Goal: Information Seeking & Learning: Learn about a topic

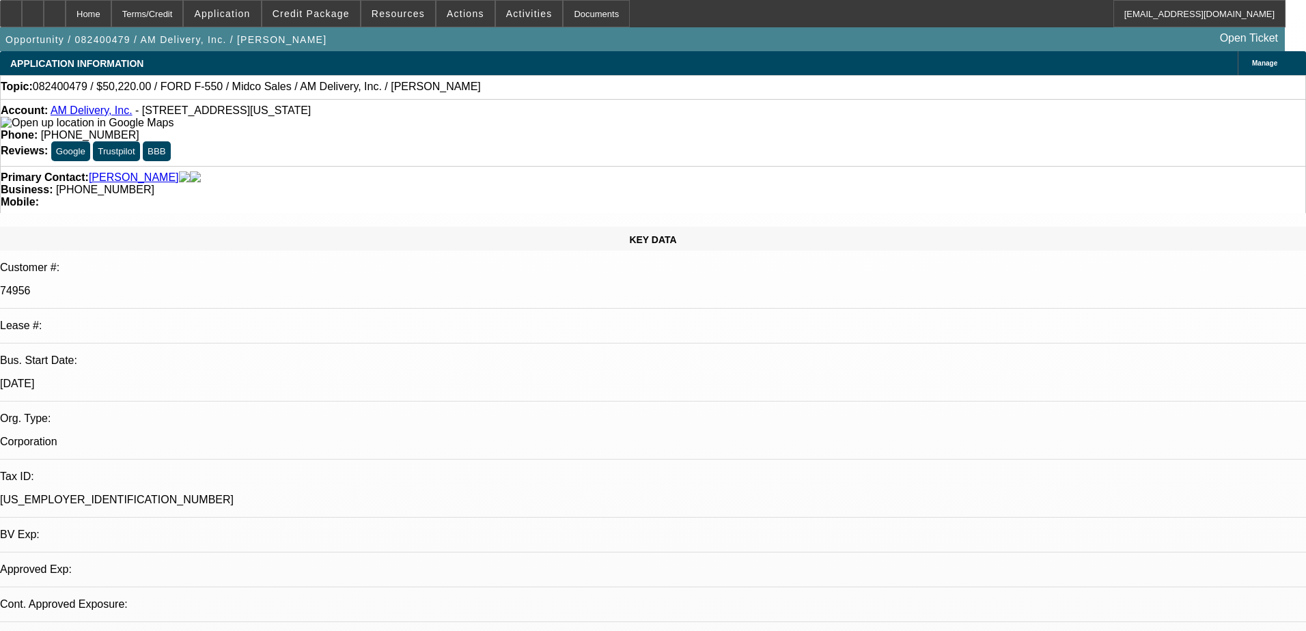
select select "0.1"
select select "0"
select select "2"
select select "0.1"
select select "4"
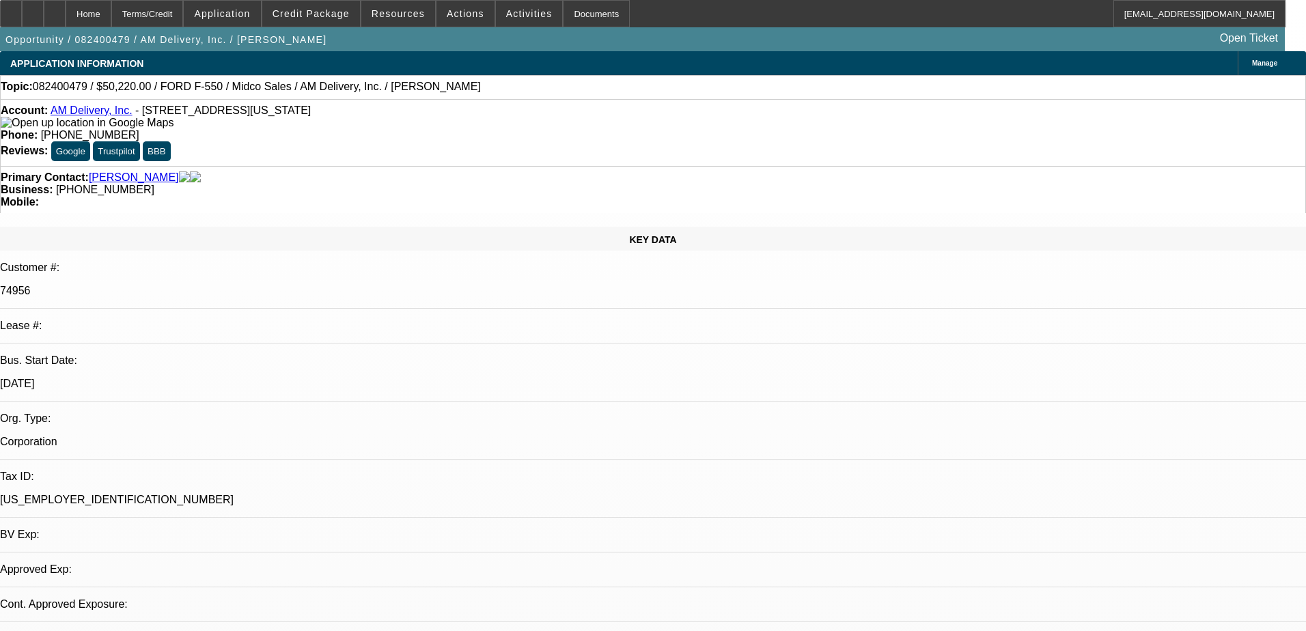
select select "0"
select select "2"
select select "0"
select select "6"
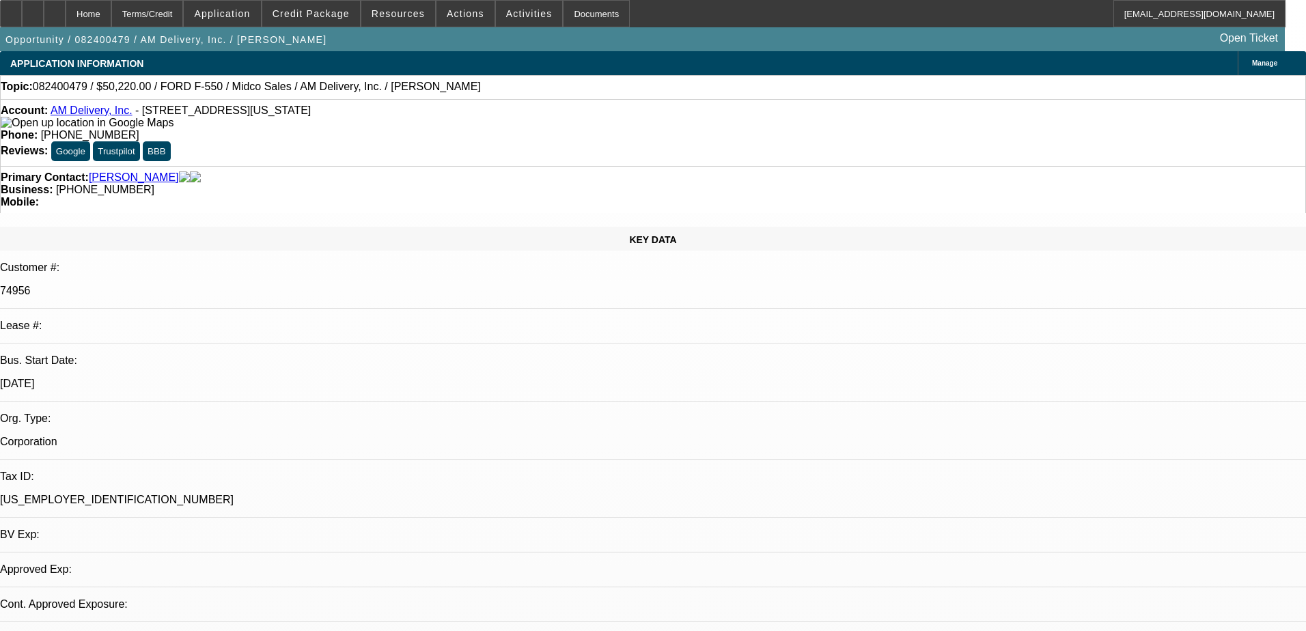
select select "0.1"
select select "0"
select select "2"
select select "0"
select select "6"
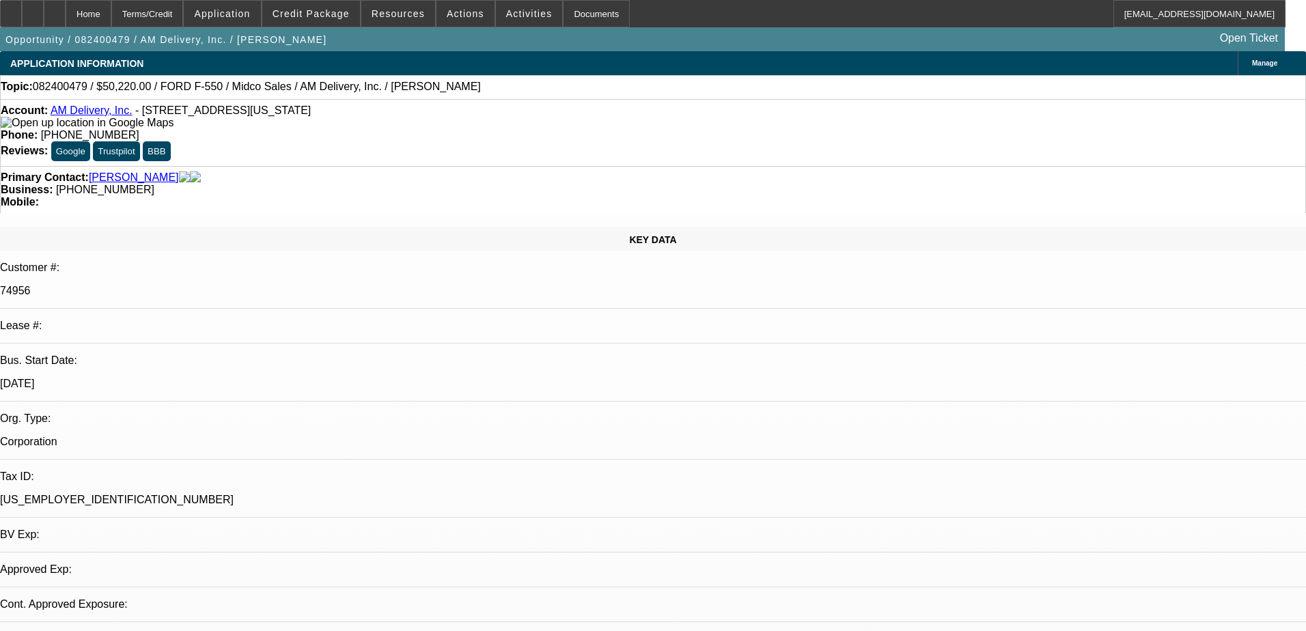
select select "0.1"
select select "0"
select select "2"
select select "0"
select select "6"
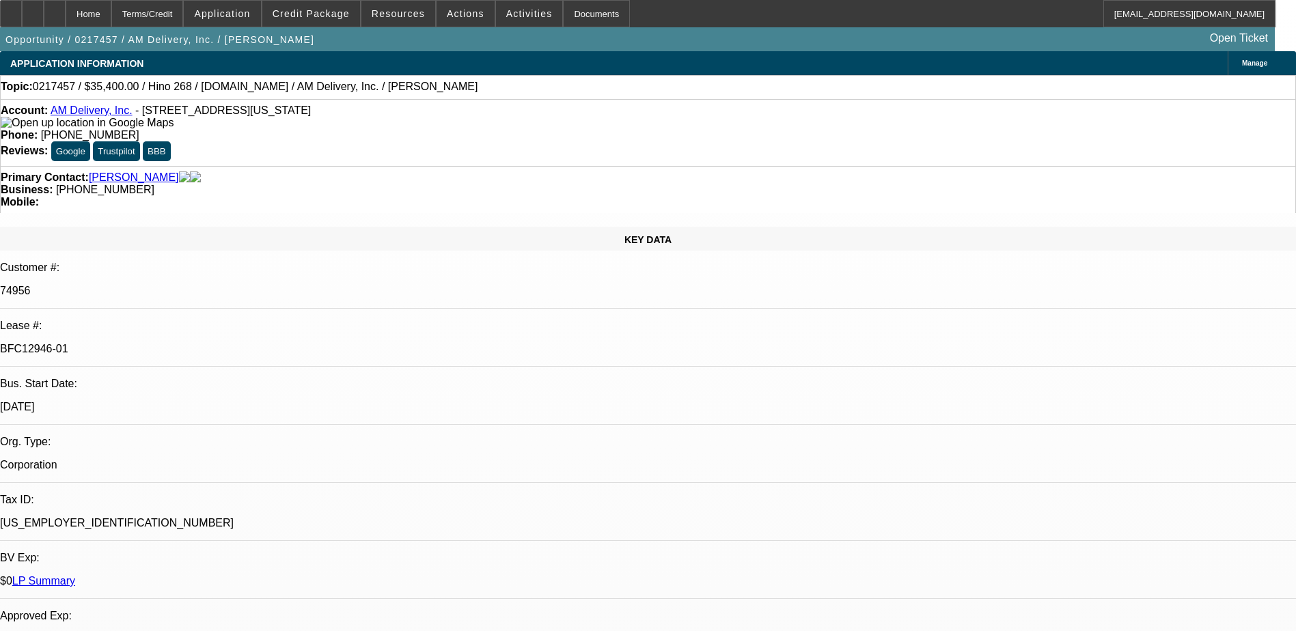
select select "0"
select select "2"
select select "0.1"
select select "0"
select select "2"
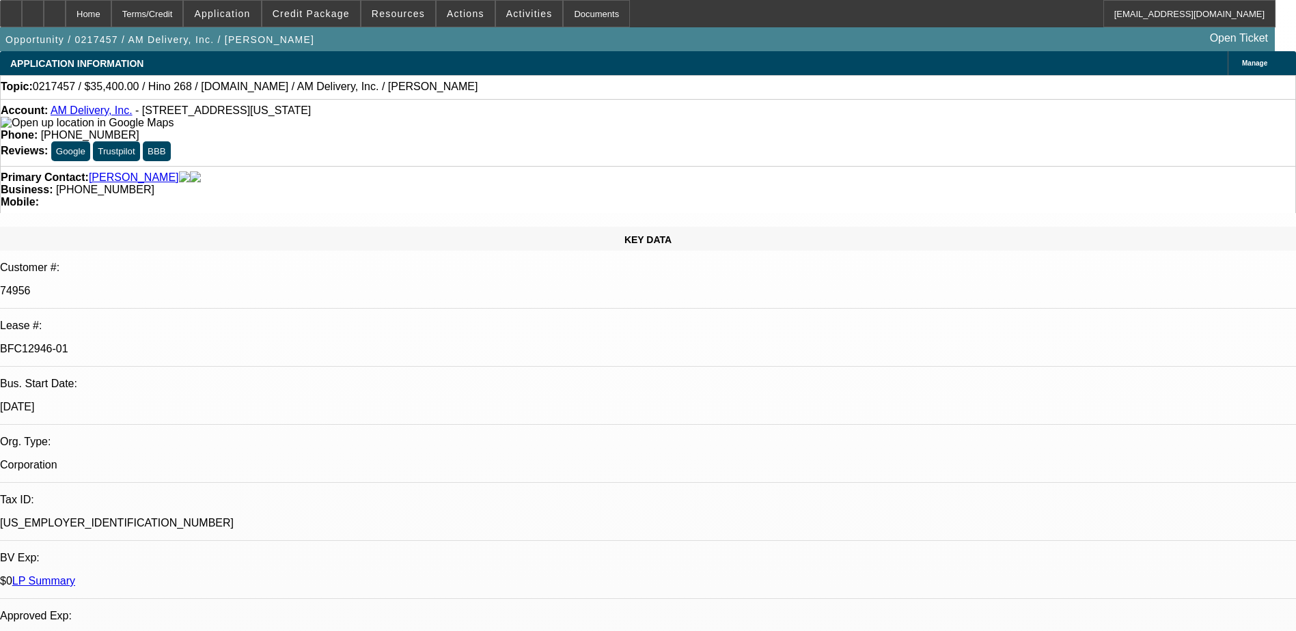
select select "0"
select select "2"
select select "0.1"
select select "0"
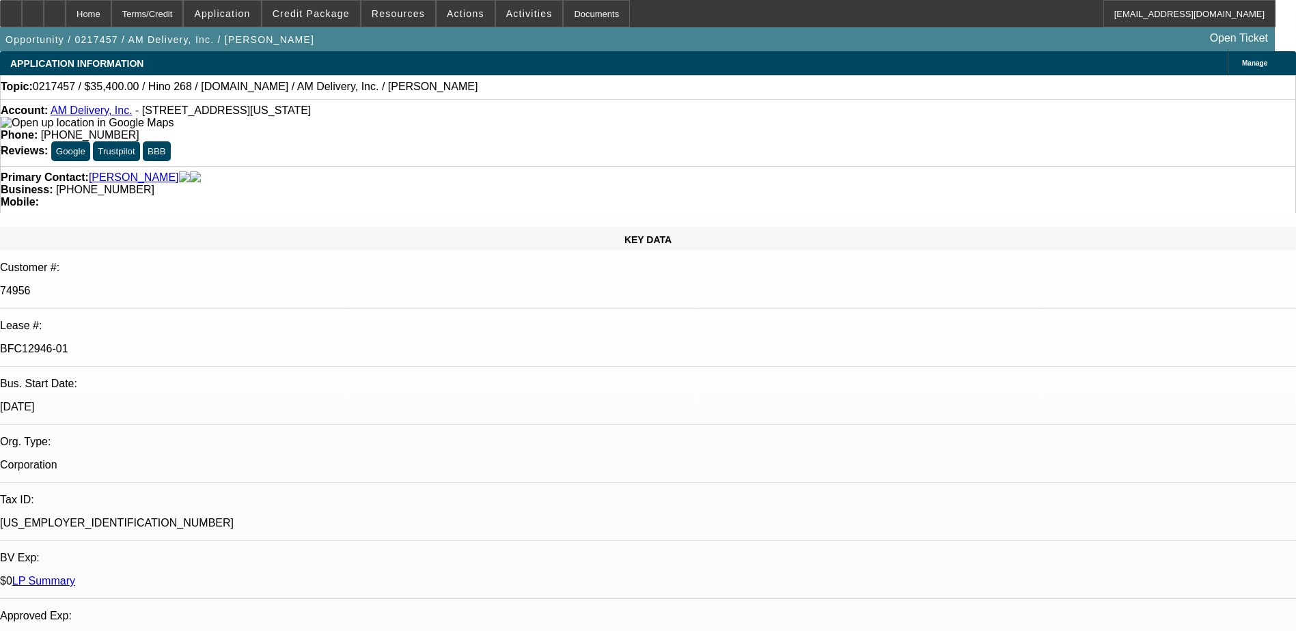
select select "2"
select select "0.1"
select select "1"
select select "2"
select select "4"
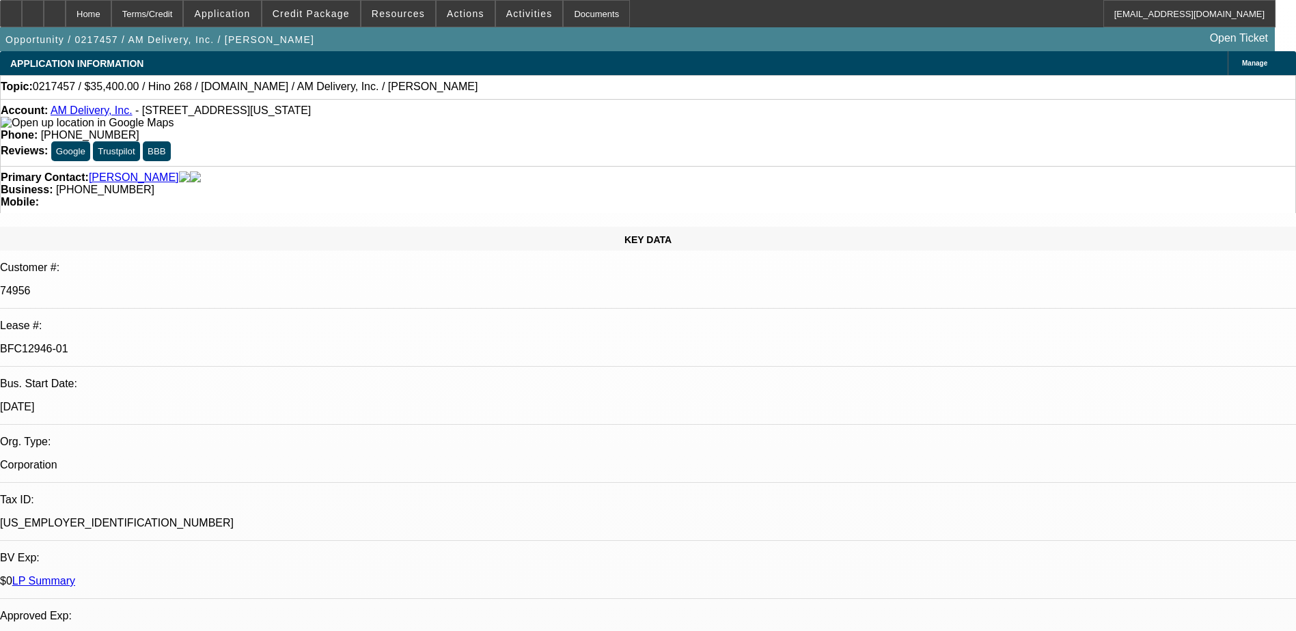
select select "1"
select select "2"
select select "4"
select select "1"
select select "2"
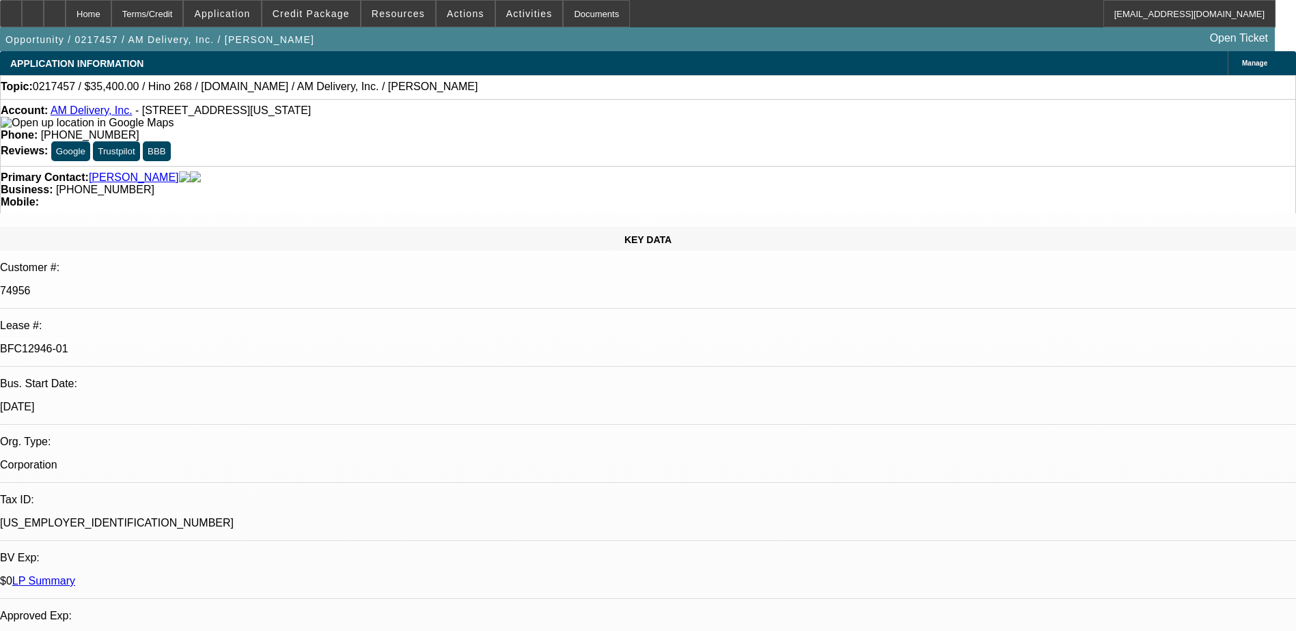
select select "4"
select select "1"
select select "2"
select select "4"
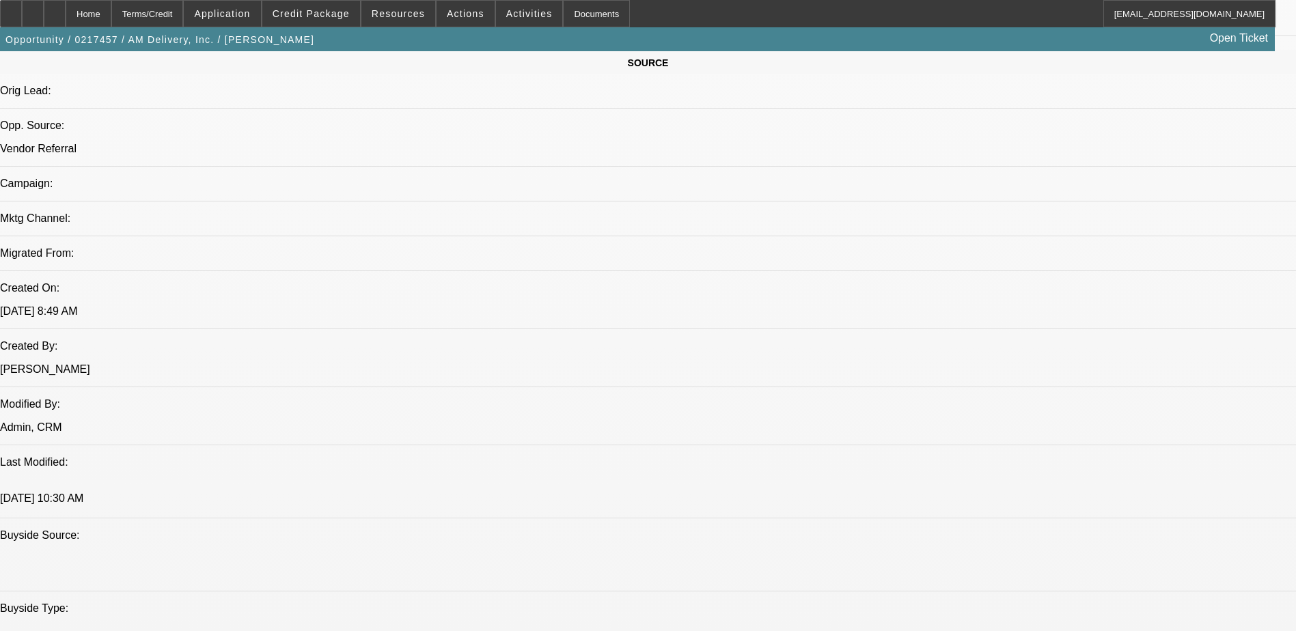
scroll to position [1162, 0]
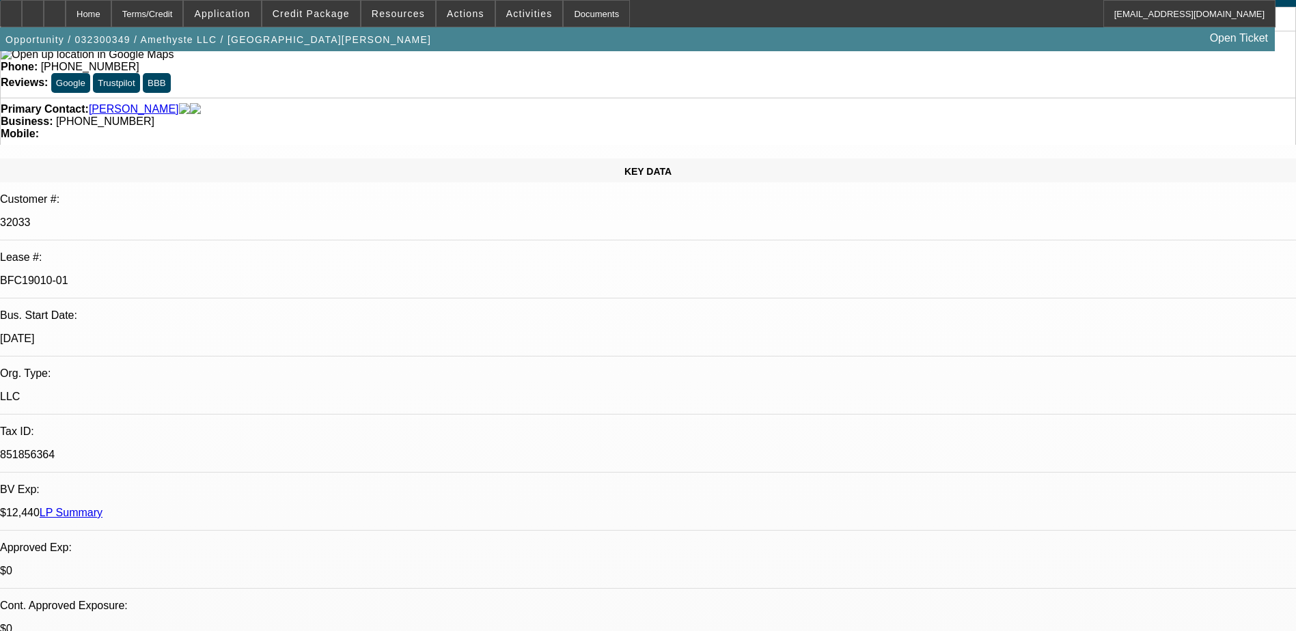
select select "0"
select select "2"
select select "0.1"
select select "0"
select select "2"
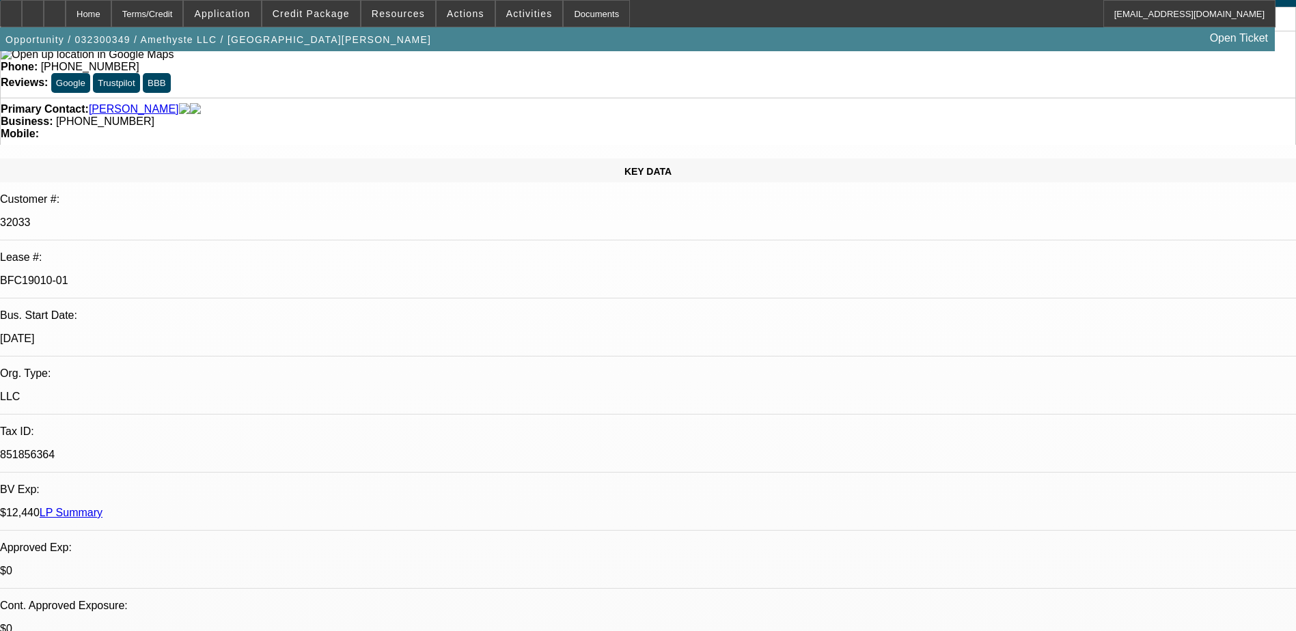
select select "0.1"
select select "0"
select select "2"
select select "0.1"
select select "0"
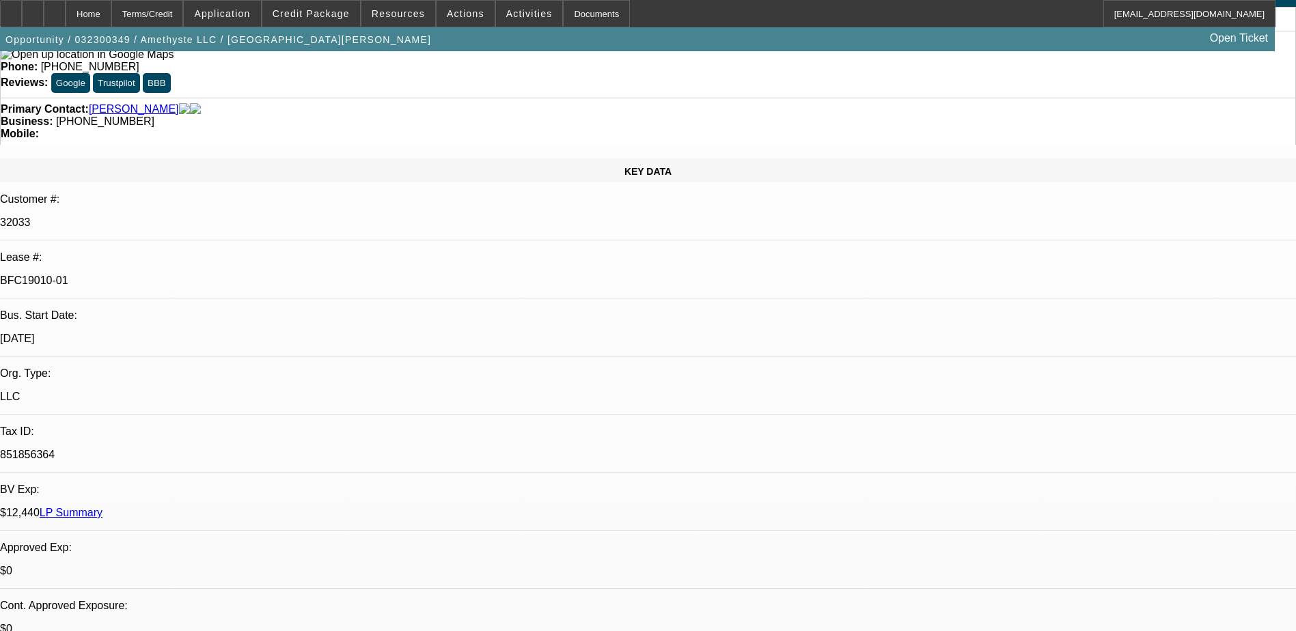
select select "2"
select select "0.1"
select select "1"
select select "2"
select select "4"
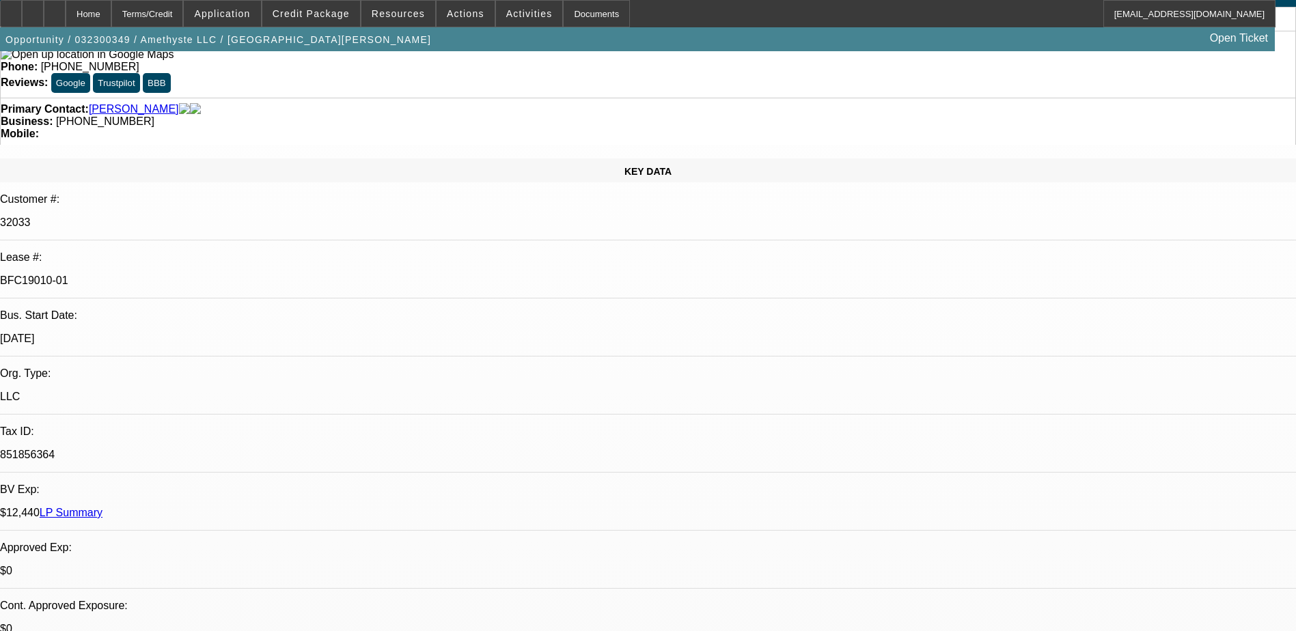
select select "1"
select select "2"
select select "4"
select select "1"
select select "2"
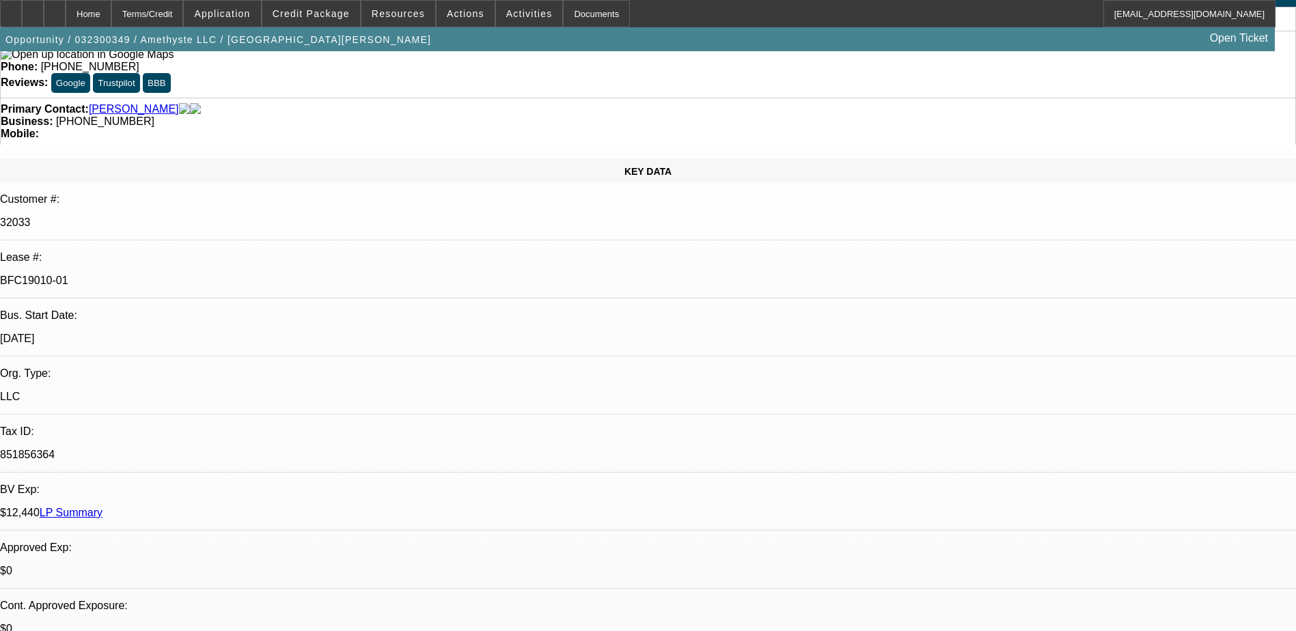
select select "4"
select select "1"
select select "2"
select select "4"
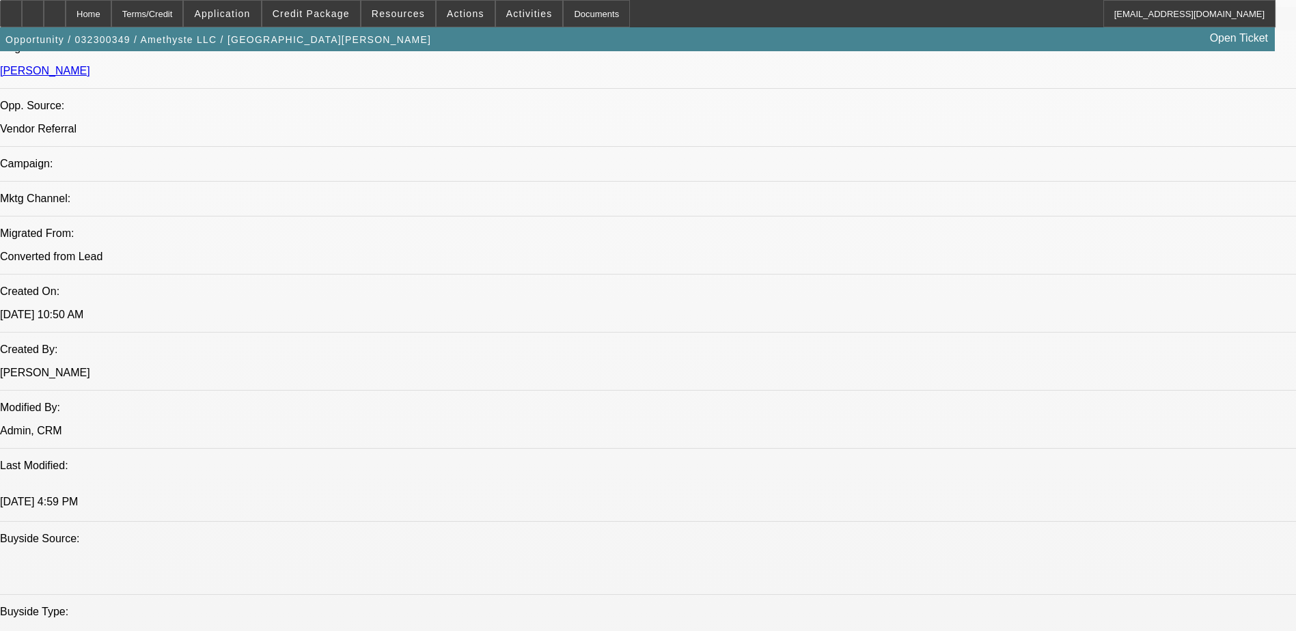
scroll to position [957, 0]
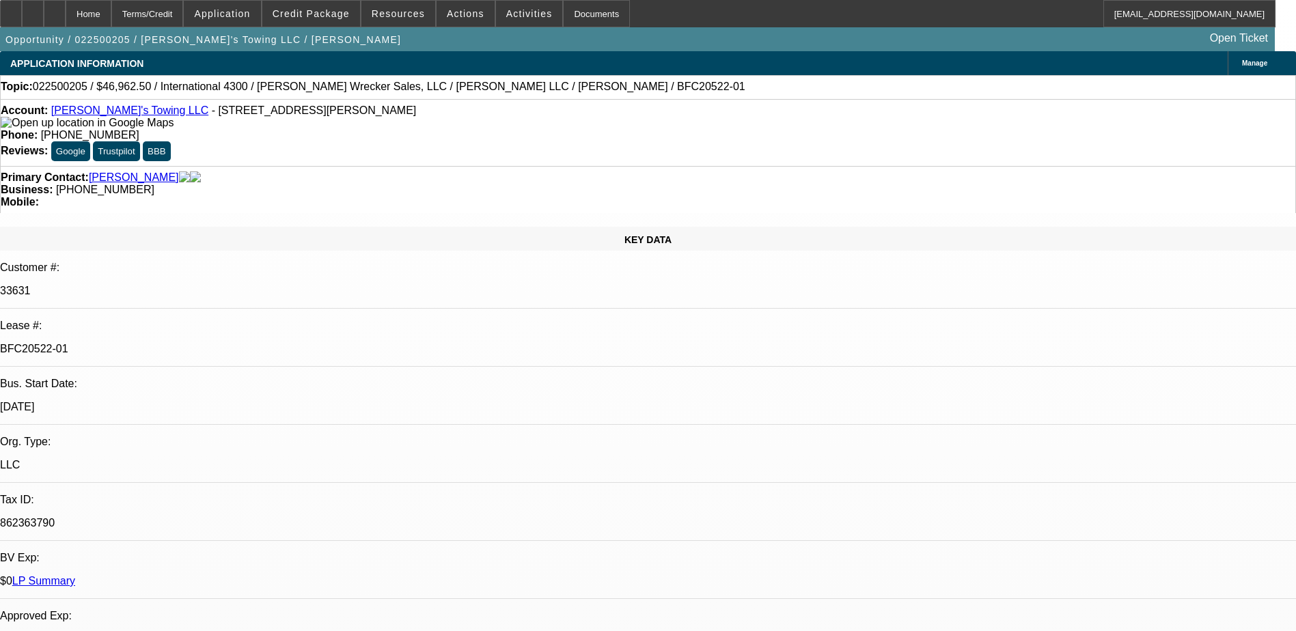
select select "0"
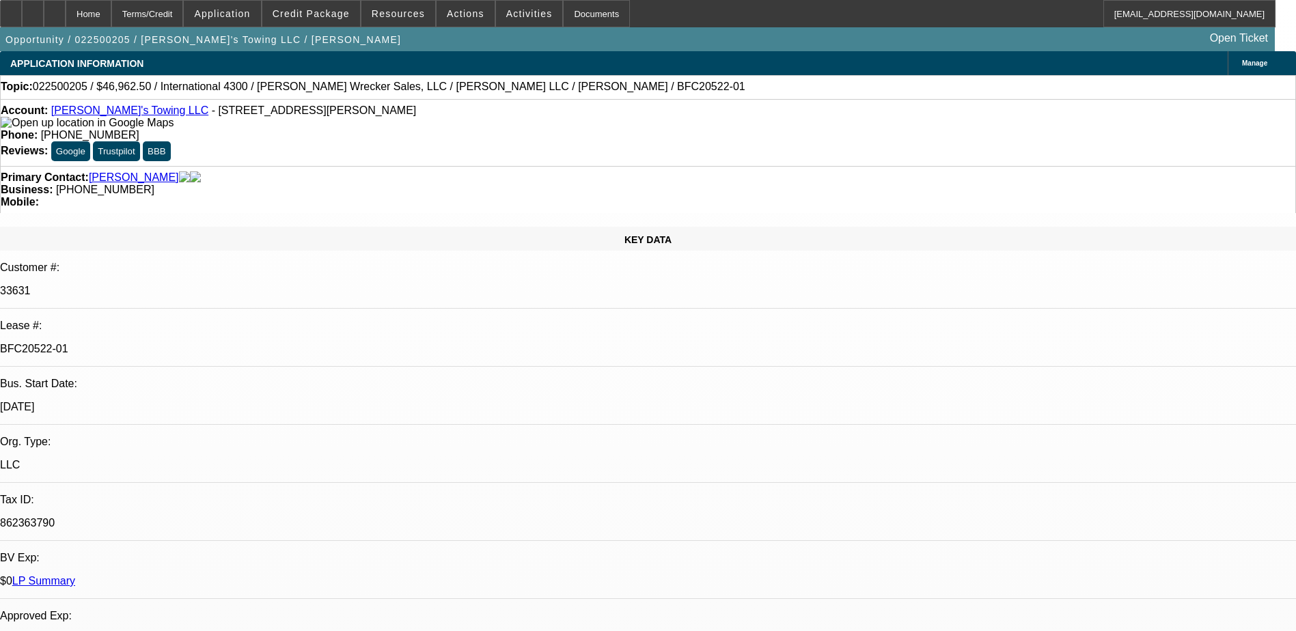
select select "0"
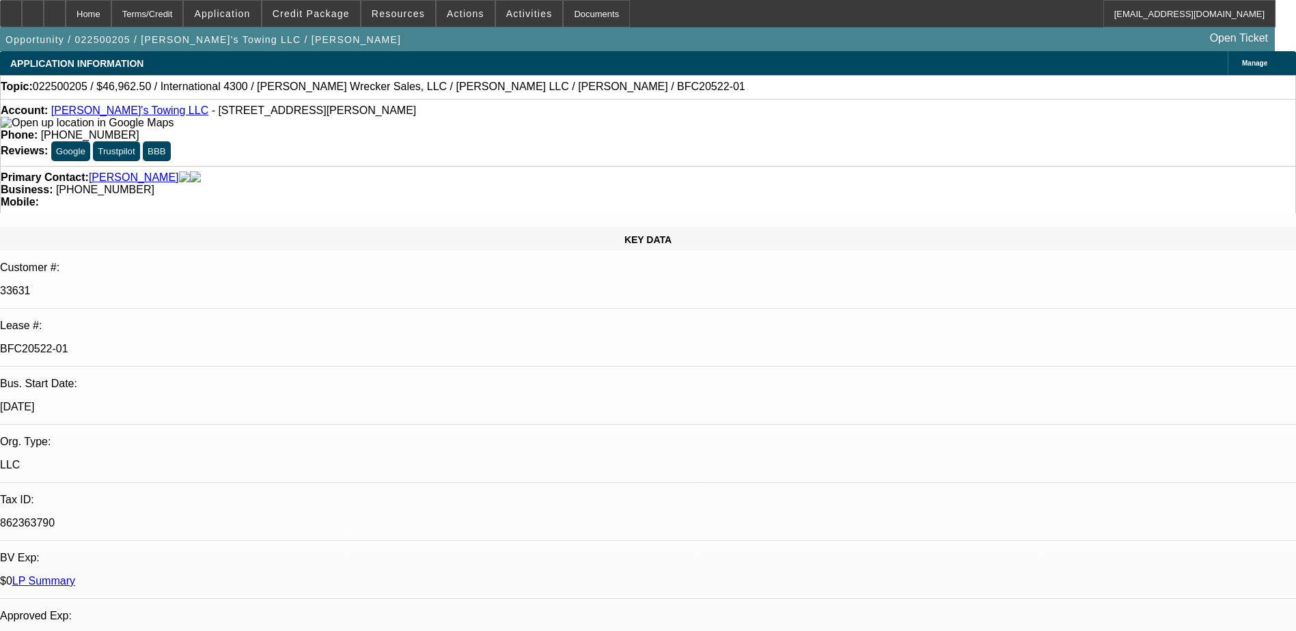
select select "0"
select select "1"
select select "3"
select select "6"
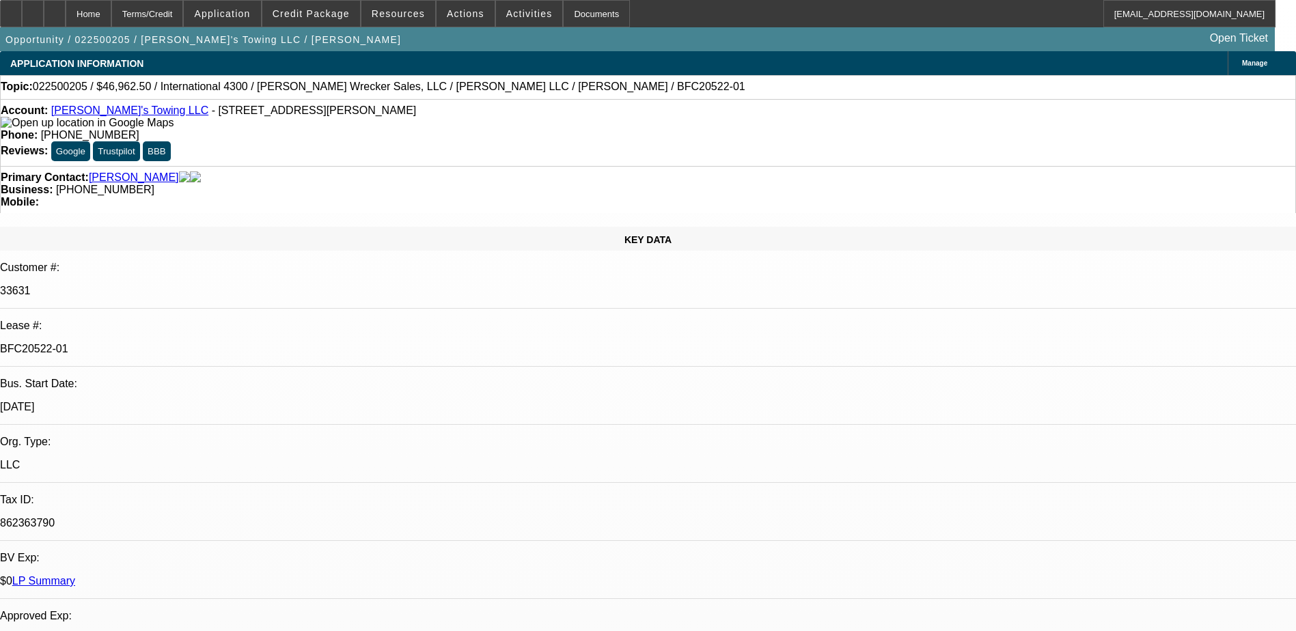
select select "1"
select select "3"
select select "6"
select select "1"
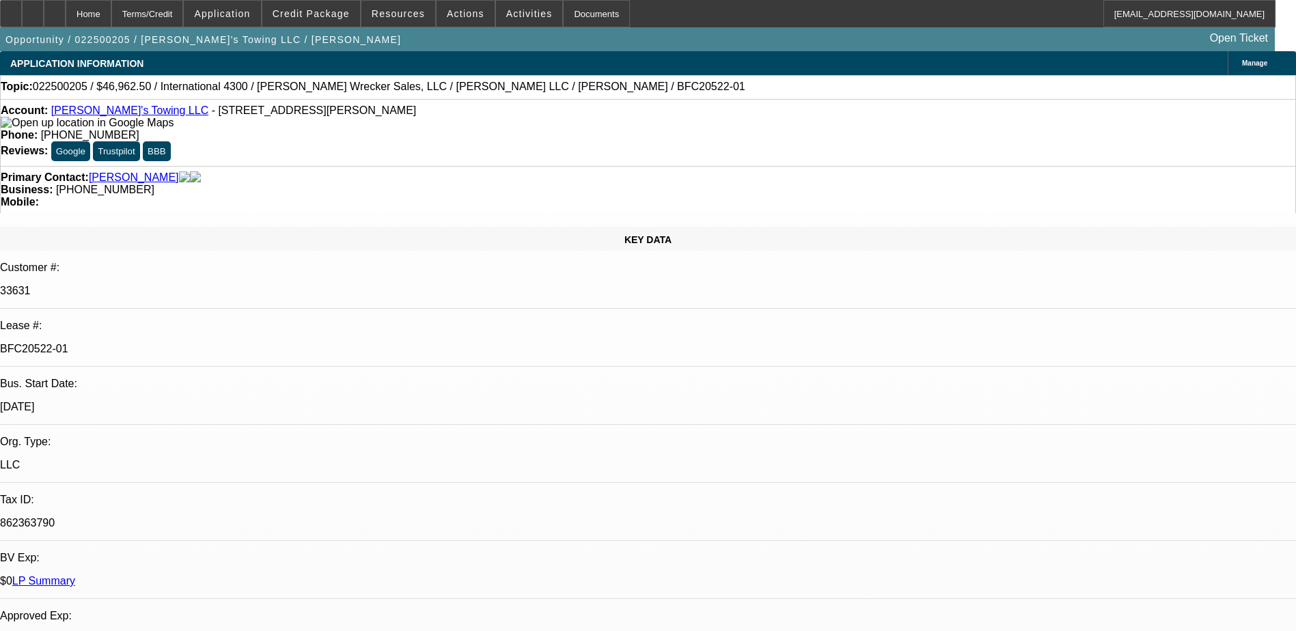
select select "6"
select select "1"
select select "6"
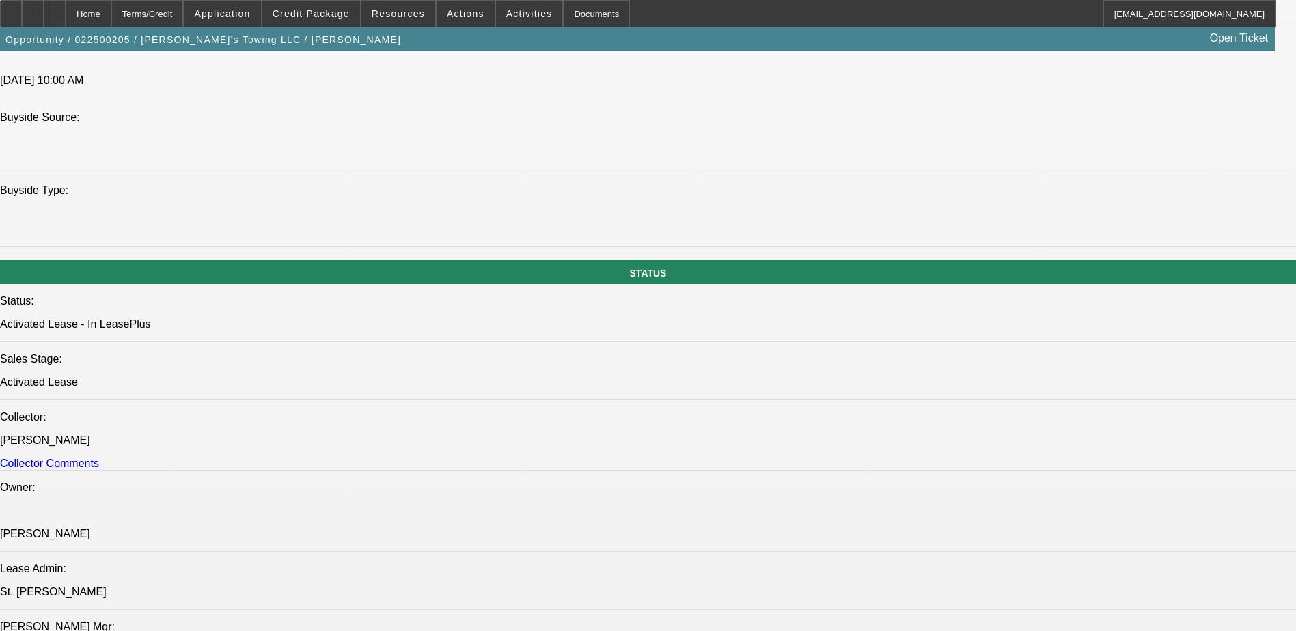
scroll to position [1298, 0]
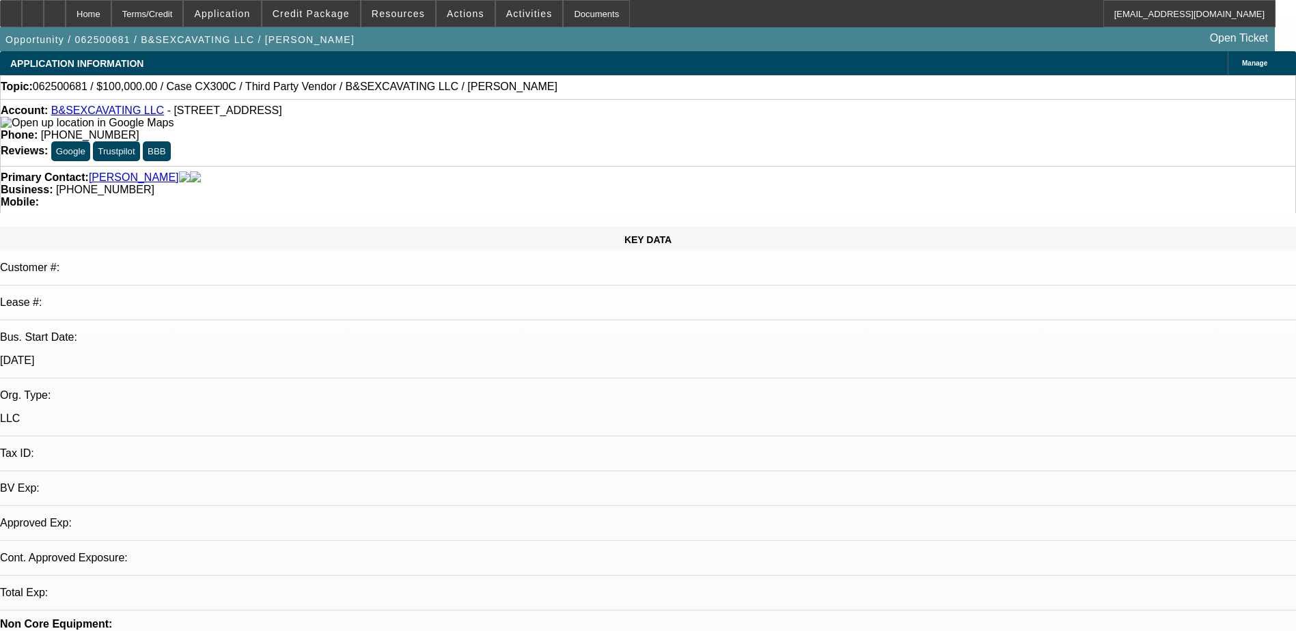
select select "0"
select select "2"
select select "0.1"
select select "1"
select select "2"
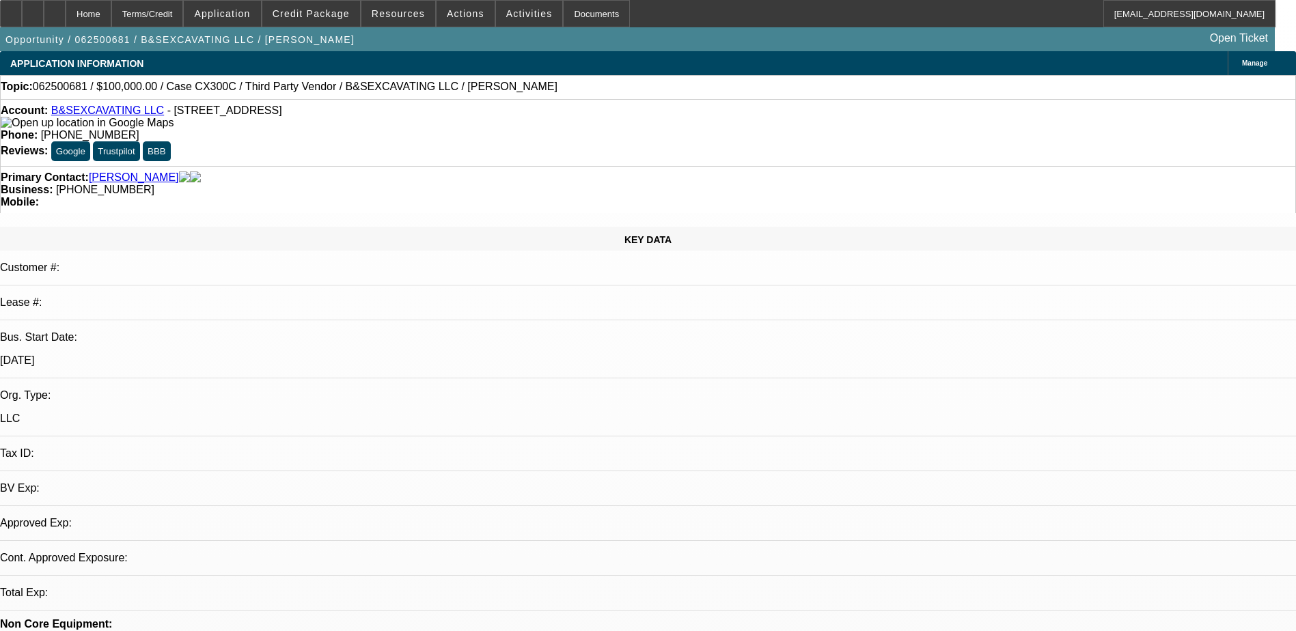
select select "4"
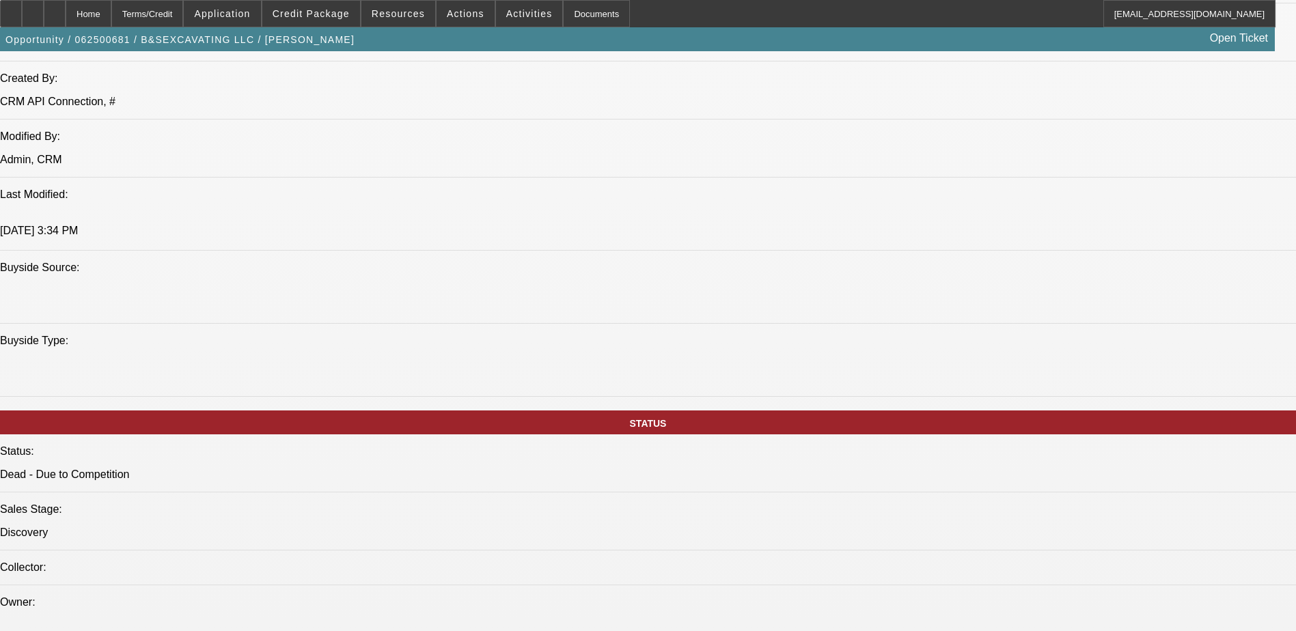
scroll to position [1162, 0]
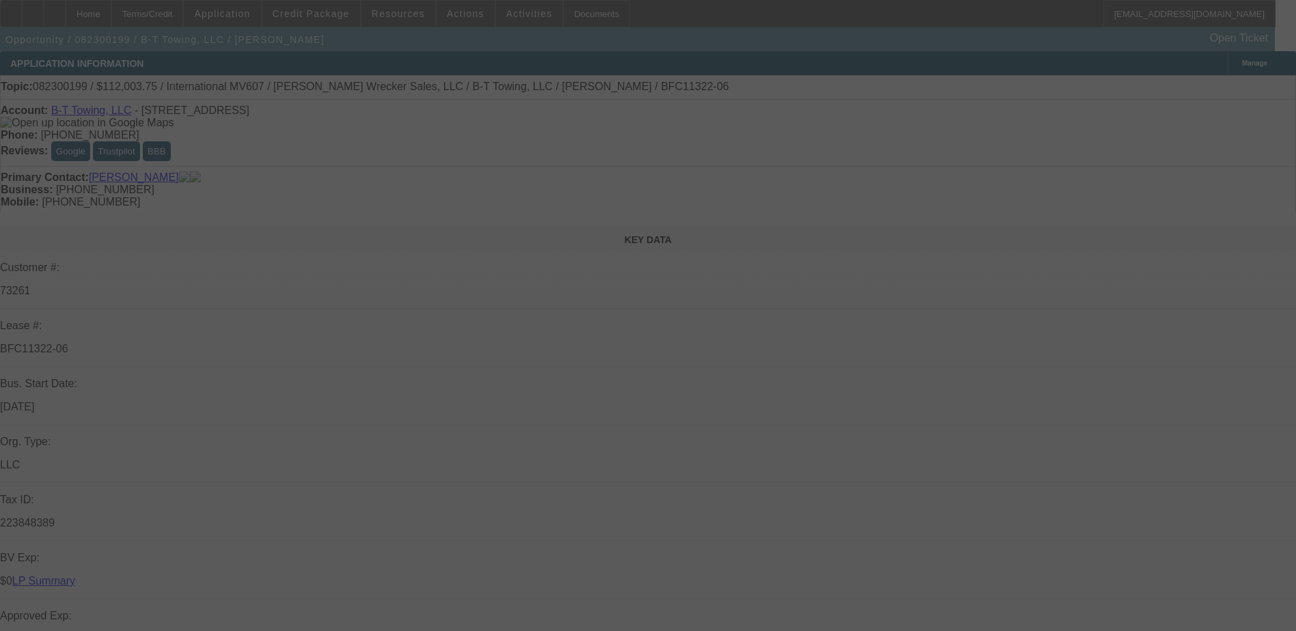
select select "0"
select select "2"
select select "0"
select select "6"
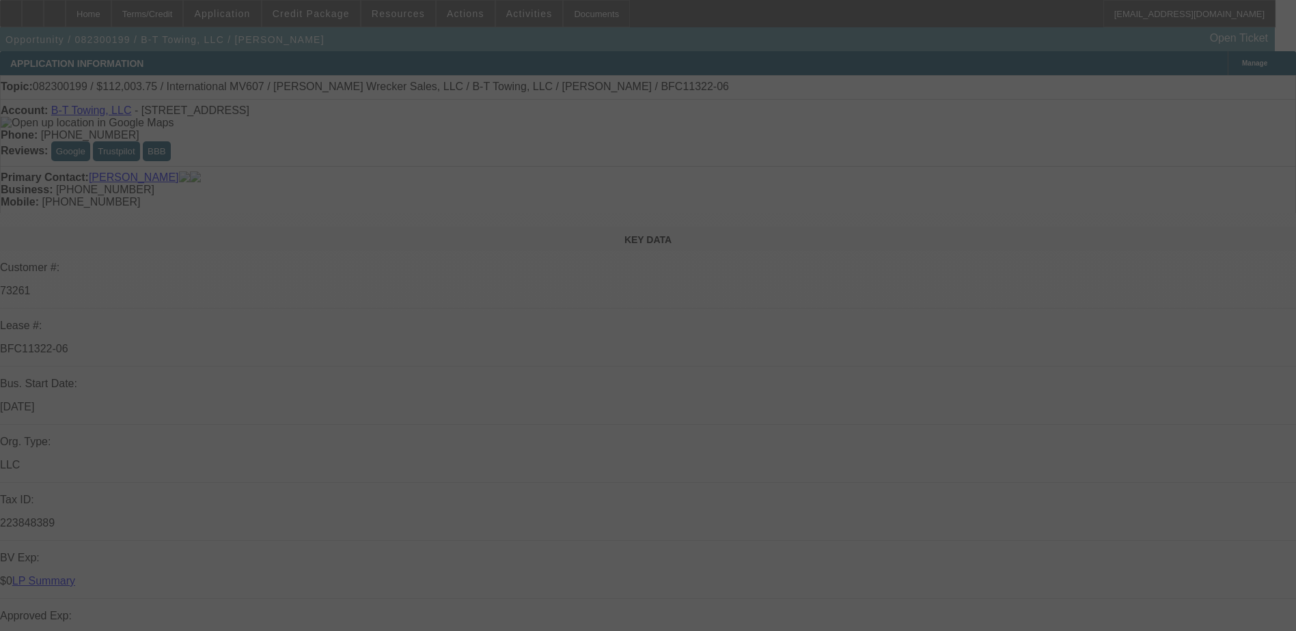
select select "0"
select select "6"
select select "0"
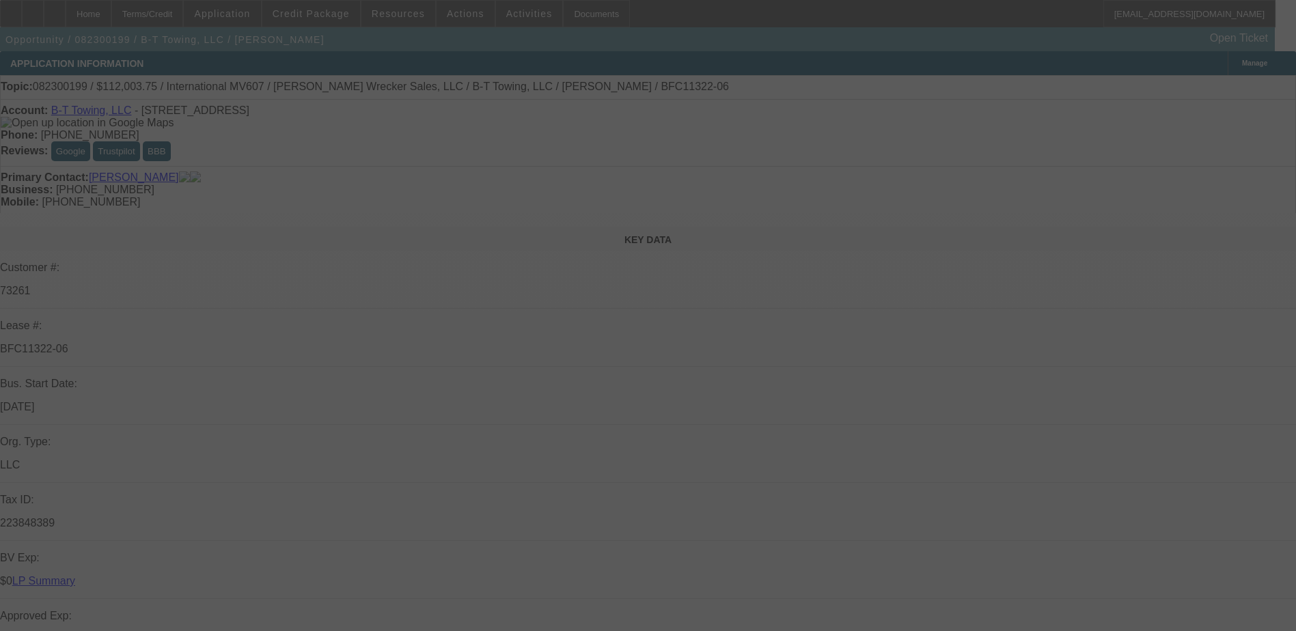
select select "0"
select select "2"
select select "0"
select select "6"
select select "0"
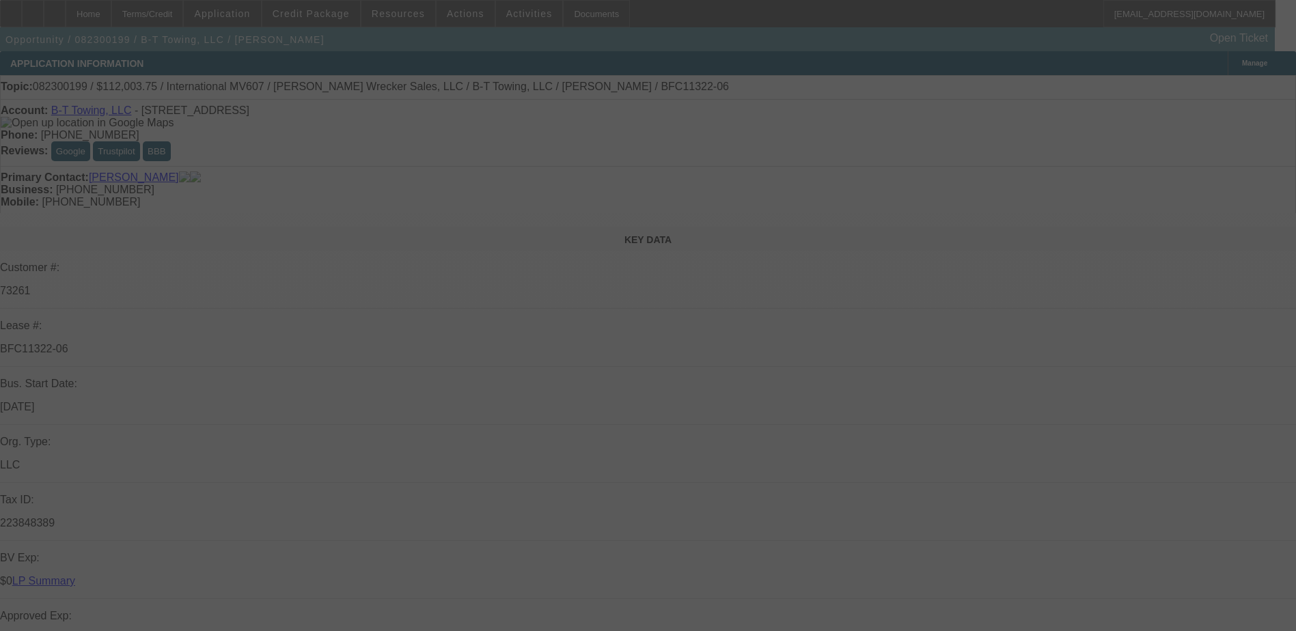
select select "0"
select select "2"
select select "0"
select select "6"
